Goal: Task Accomplishment & Management: Manage account settings

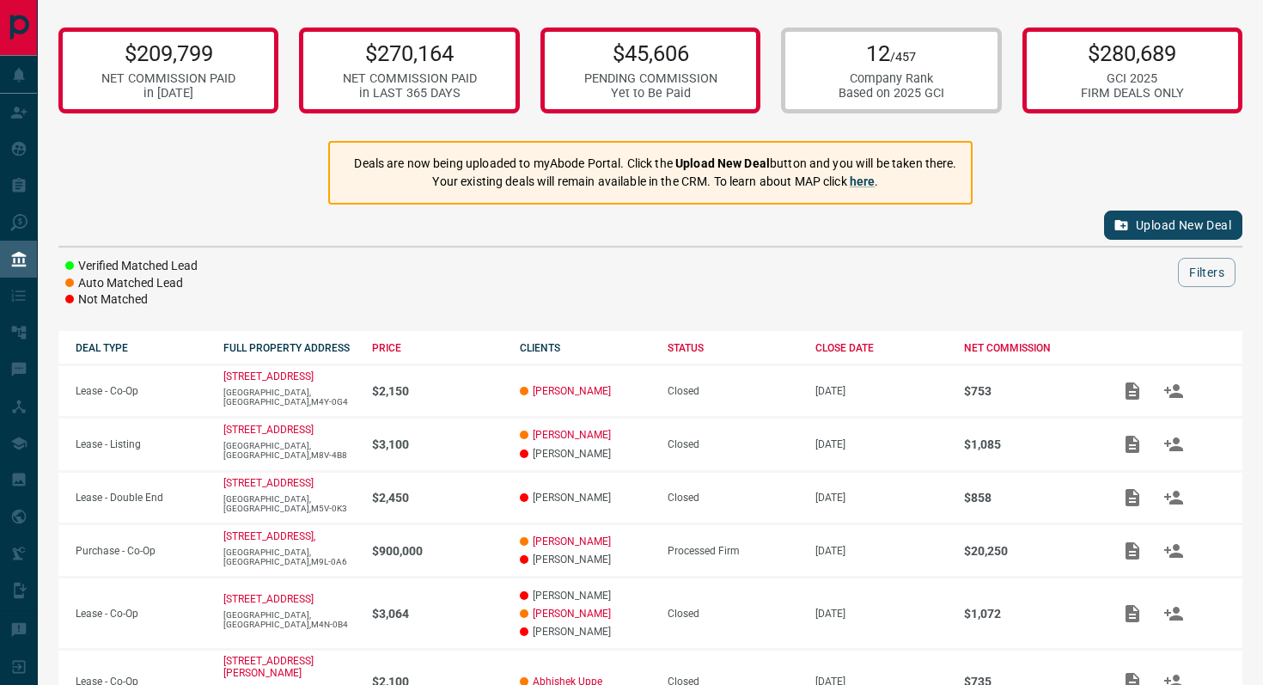
scroll to position [345, 0]
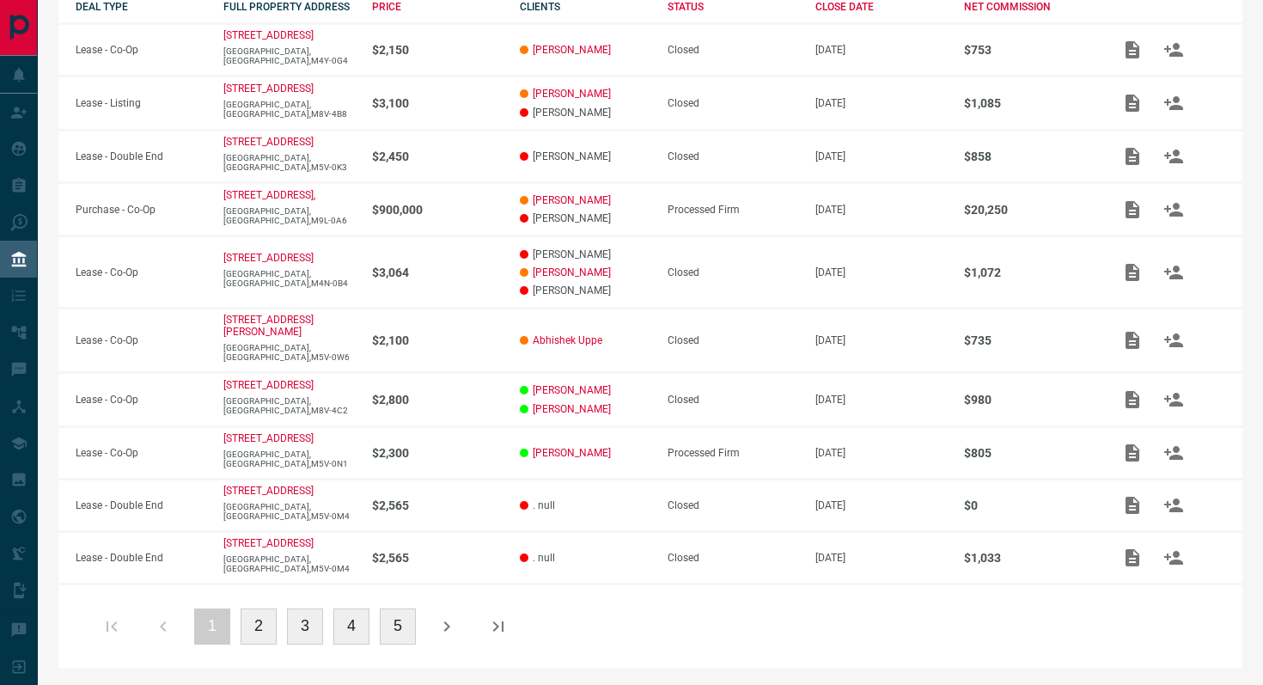
click at [260, 623] on button "2" at bounding box center [259, 626] width 36 height 36
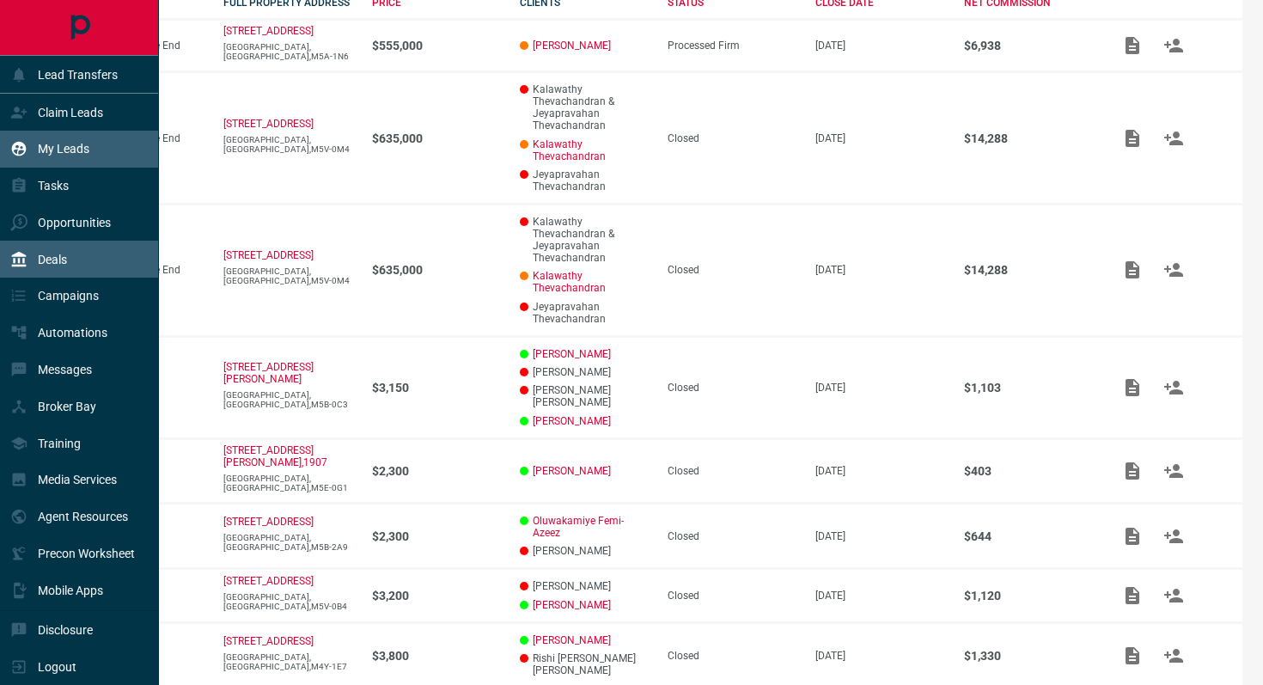
click at [75, 144] on p "My Leads" at bounding box center [64, 149] width 52 height 14
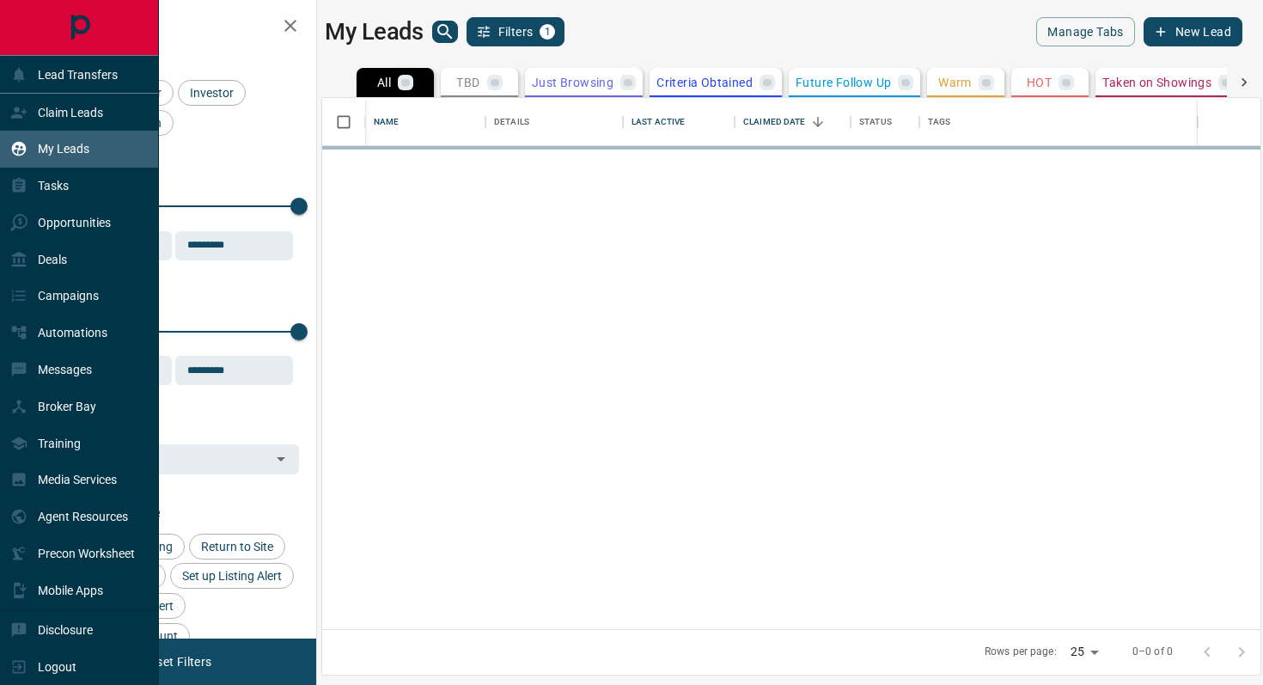
scroll to position [531, 938]
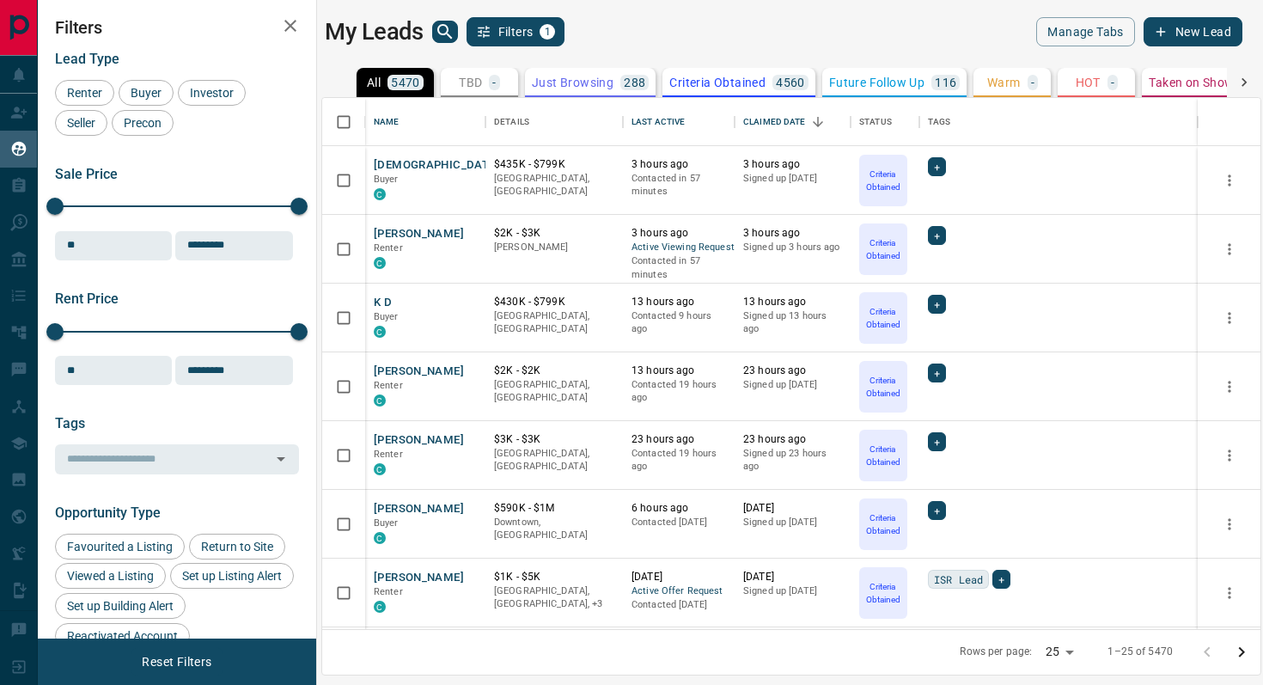
click at [444, 32] on icon "search button" at bounding box center [445, 31] width 21 height 21
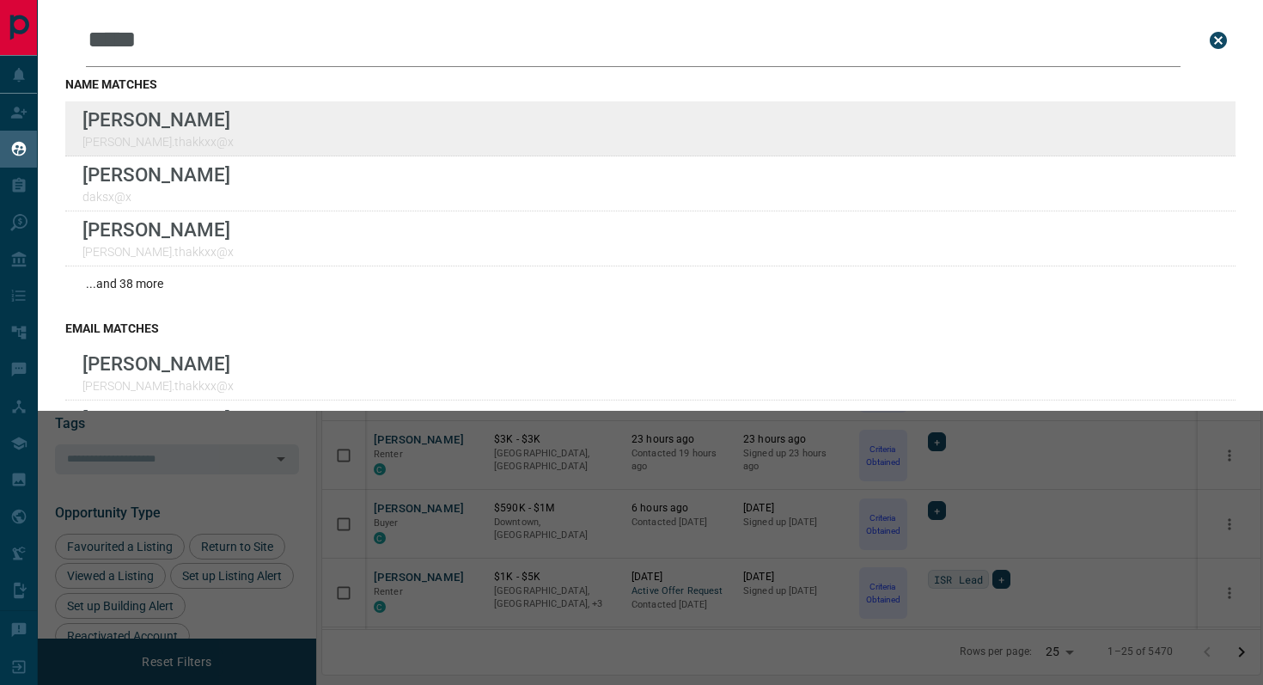
type input "*****"
click at [0, 0] on div "Lead Transfers Claim Leads My Leads Tasks Opportunities Deals Campaigns Automat…" at bounding box center [631, 331] width 1263 height 663
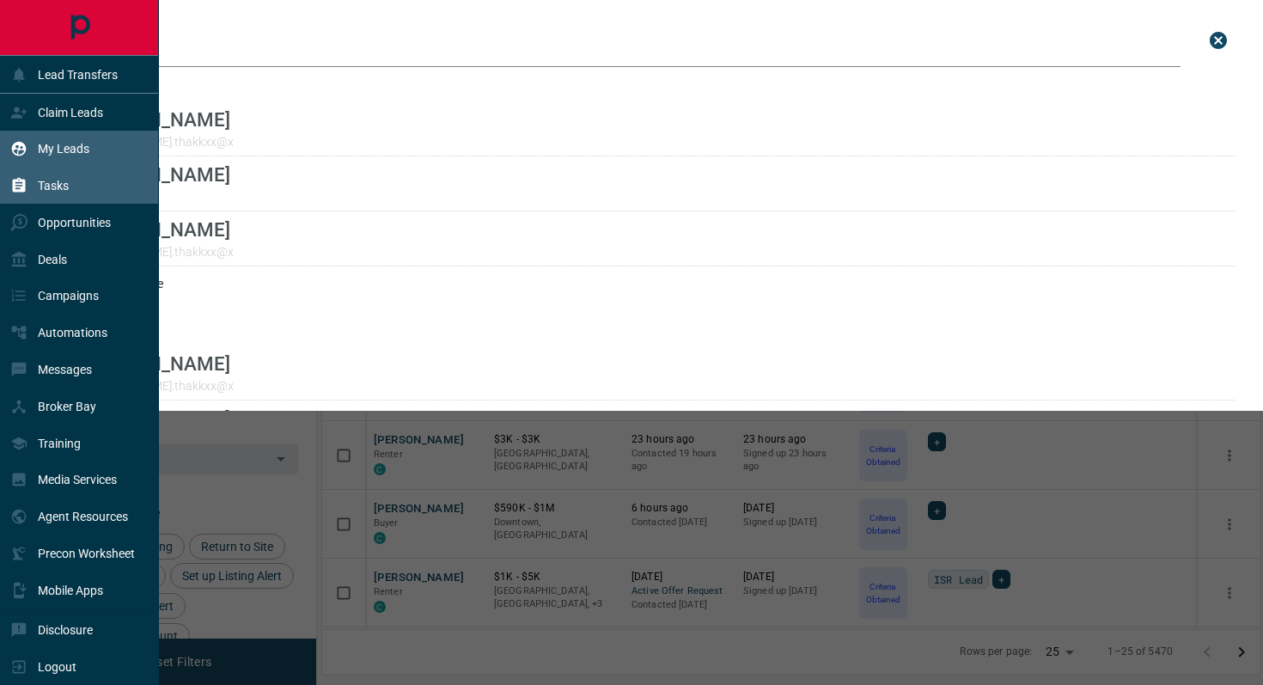
click at [50, 186] on p "Tasks" at bounding box center [53, 186] width 31 height 14
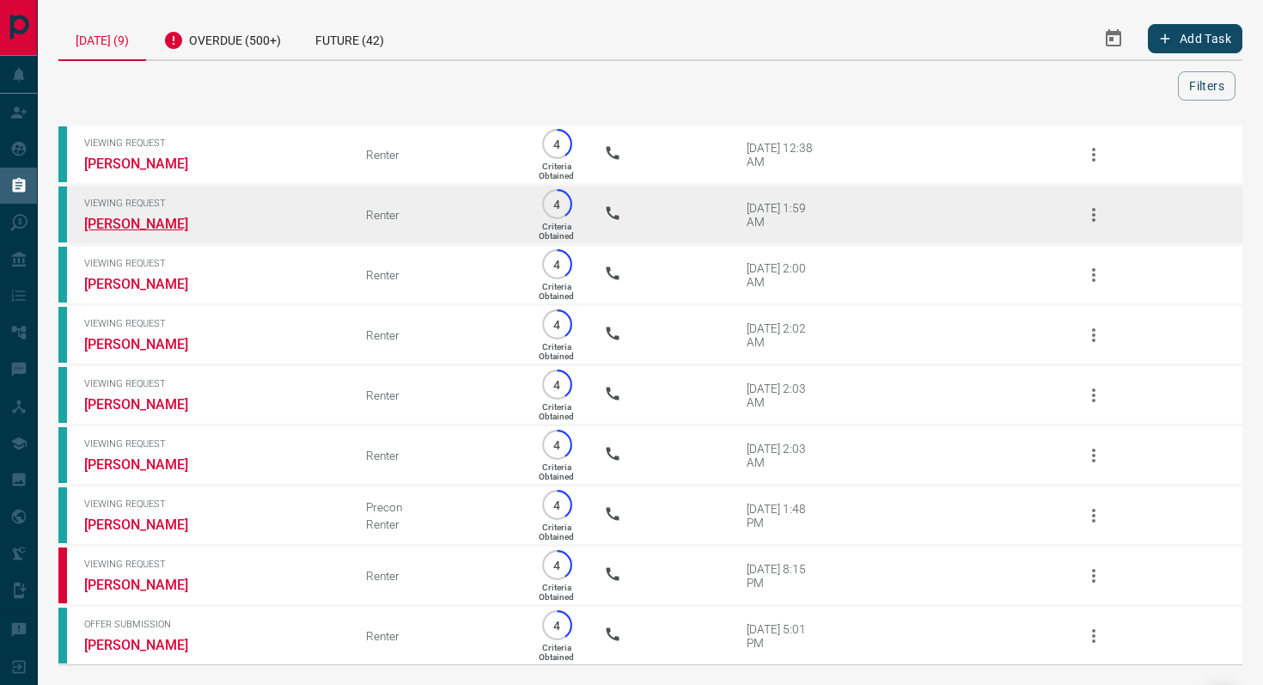
click at [146, 225] on link "[PERSON_NAME]" at bounding box center [148, 224] width 129 height 16
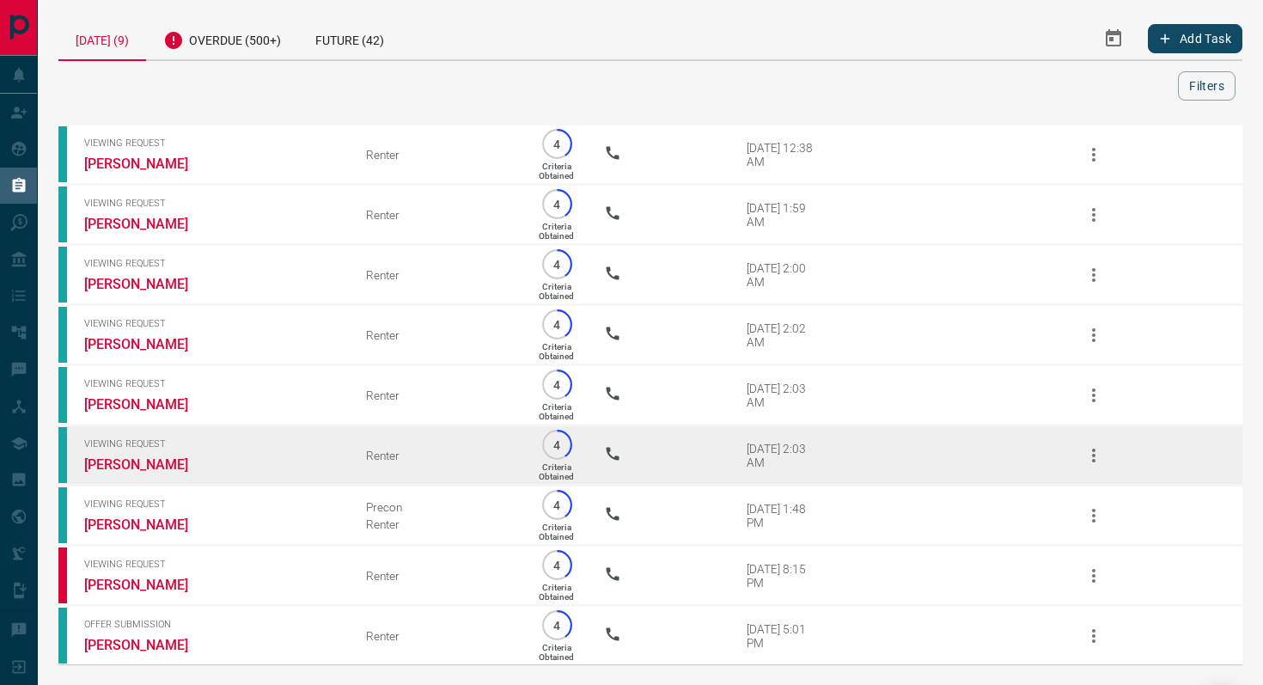
scroll to position [75, 0]
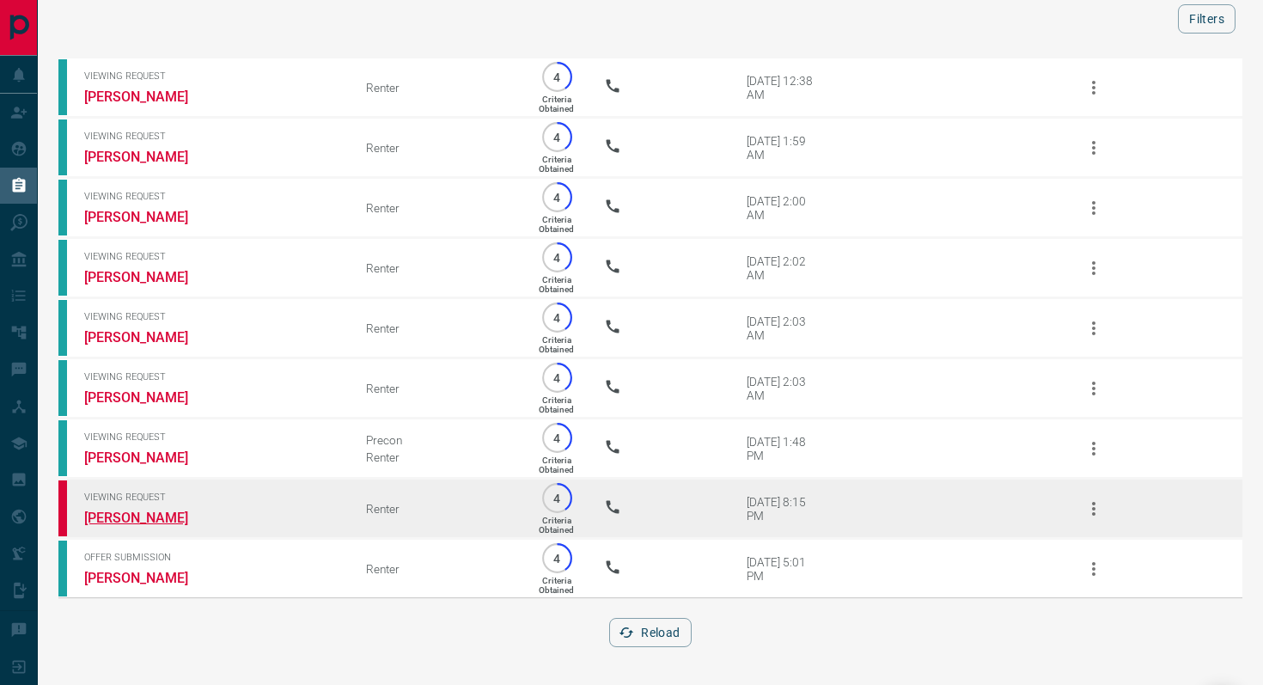
click at [122, 516] on link "[PERSON_NAME]" at bounding box center [148, 517] width 129 height 16
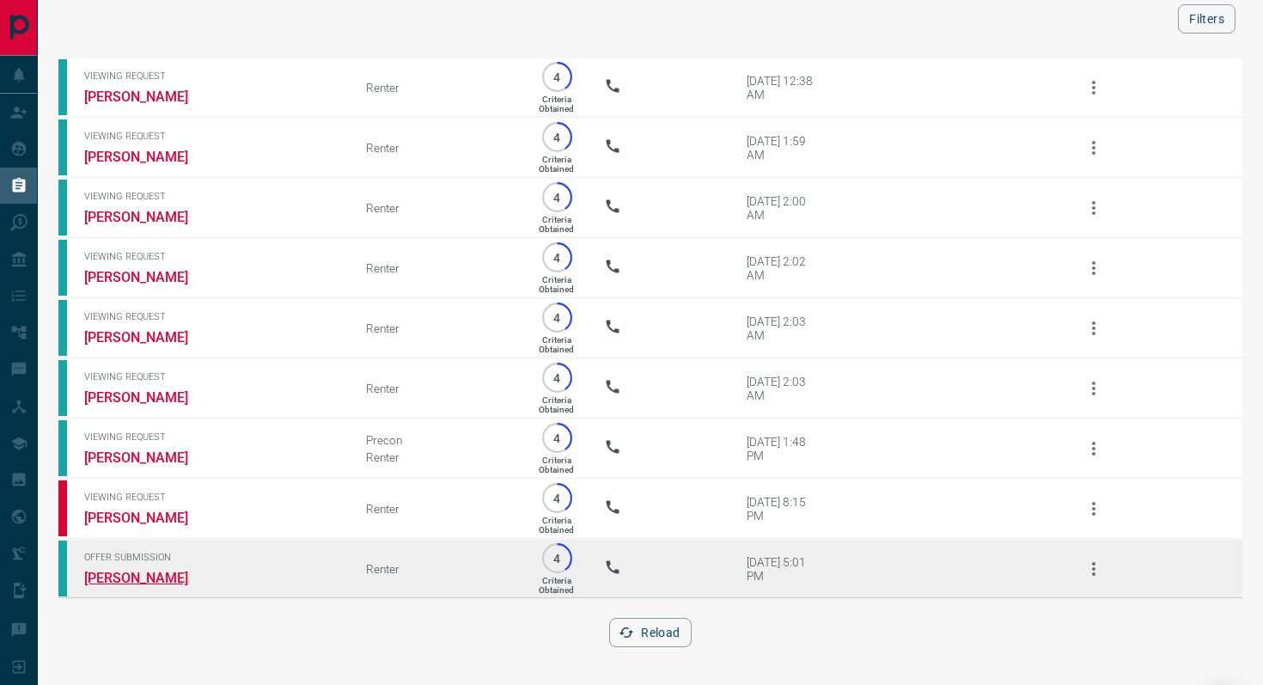
click at [162, 571] on link "[PERSON_NAME]" at bounding box center [148, 578] width 129 height 16
